Goal: Navigation & Orientation: Go to known website

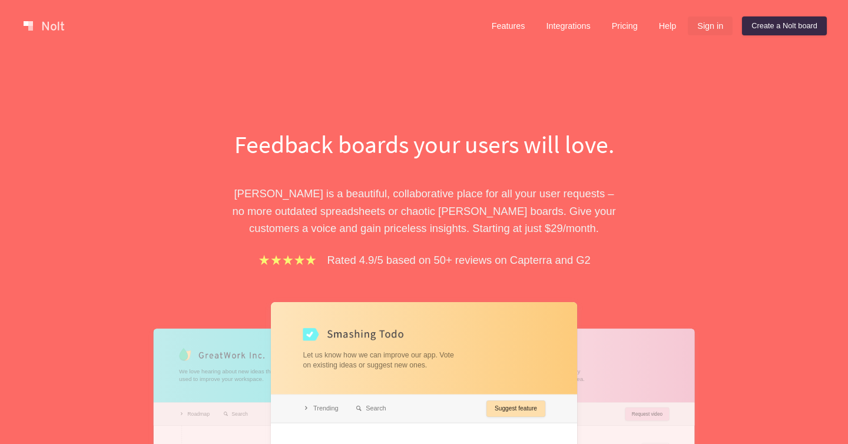
click at [709, 24] on link "Sign in" at bounding box center [710, 25] width 45 height 19
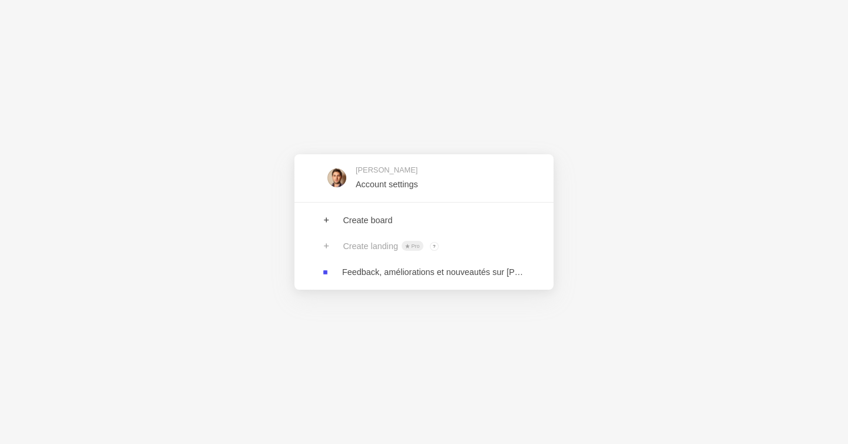
click at [590, 94] on div "[PERSON_NAME] Account settings Create board Create landing Pro ? Board owners w…" at bounding box center [424, 222] width 848 height 444
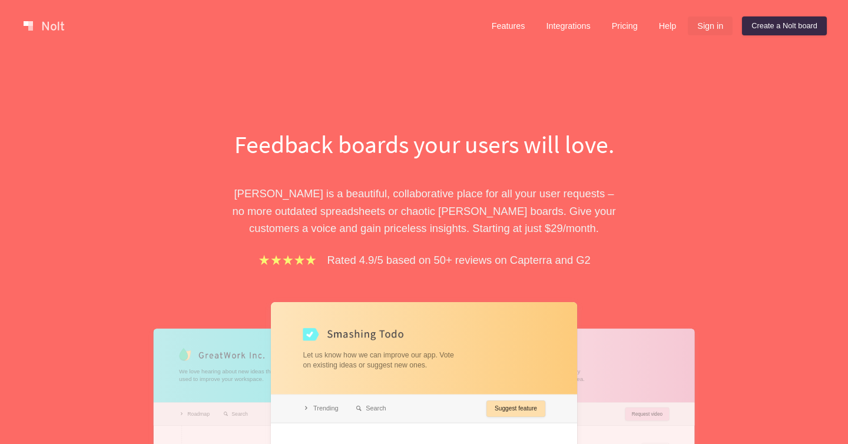
click at [714, 28] on link "Sign in" at bounding box center [710, 25] width 45 height 19
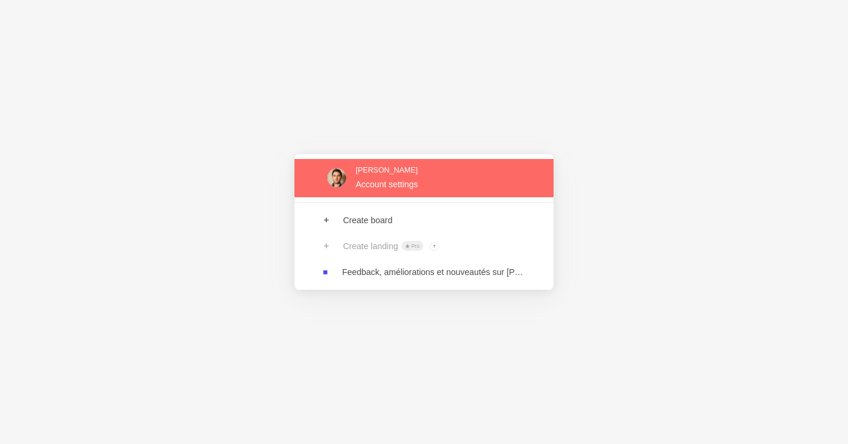
click at [428, 186] on link at bounding box center [424, 178] width 259 height 38
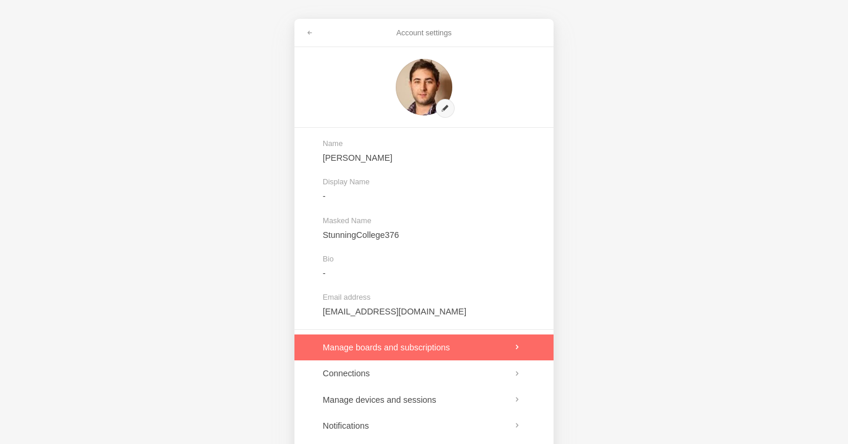
scroll to position [70, 0]
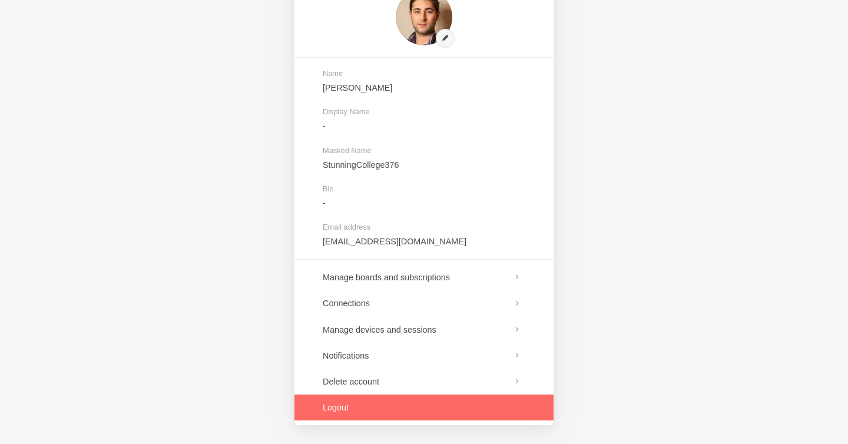
click at [408, 405] on link at bounding box center [424, 408] width 259 height 26
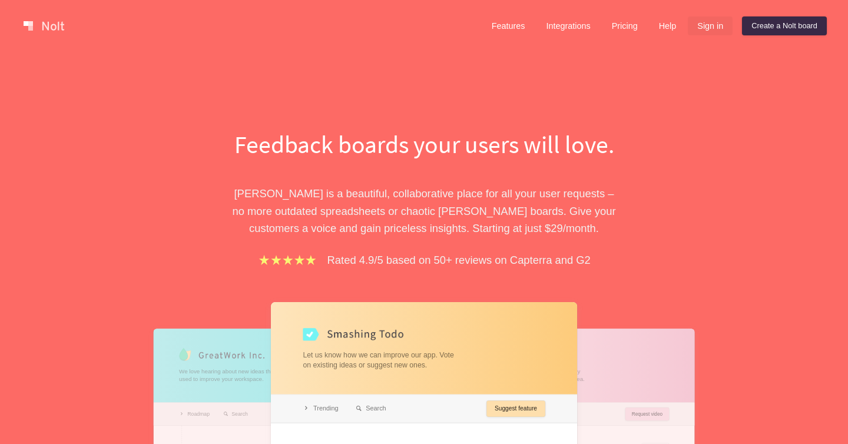
click at [700, 25] on link "Sign in" at bounding box center [710, 25] width 45 height 19
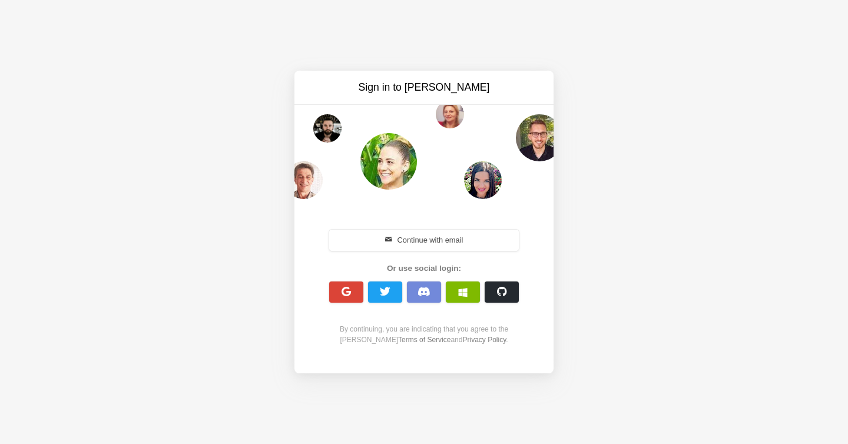
click at [427, 29] on div "Sign in to Nolt Continue with email Or use social login: By continuing, you are…" at bounding box center [424, 222] width 848 height 444
